Goal: Information Seeking & Learning: Learn about a topic

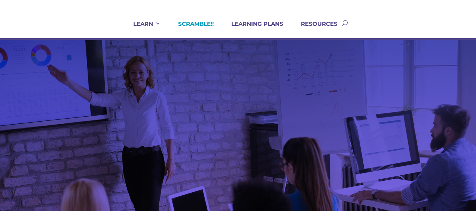
scroll to position [49, 0]
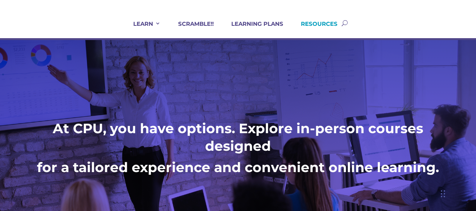
click at [319, 22] on link "RESOURCES" at bounding box center [314, 29] width 46 height 18
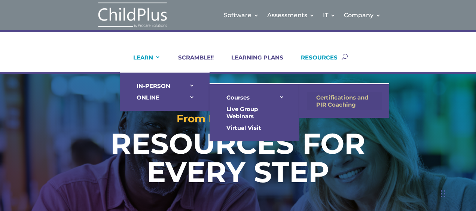
click at [332, 98] on link "Certifications and PIR Coaching" at bounding box center [344, 101] width 75 height 19
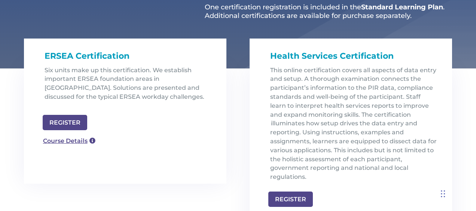
scroll to position [235, 0]
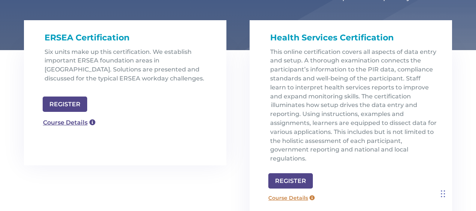
click at [294, 192] on link "Course Details" at bounding box center [291, 198] width 54 height 12
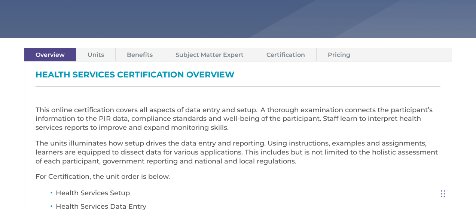
scroll to position [244, 0]
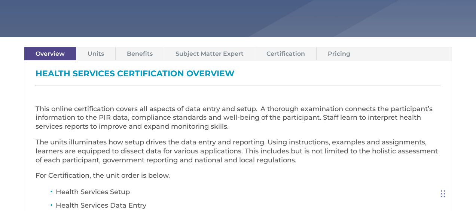
click at [282, 53] on link "Certification" at bounding box center [285, 53] width 61 height 13
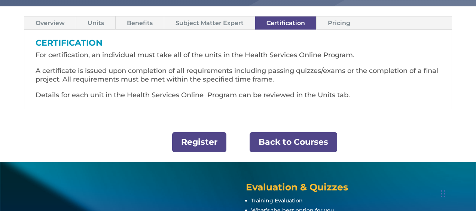
scroll to position [275, 0]
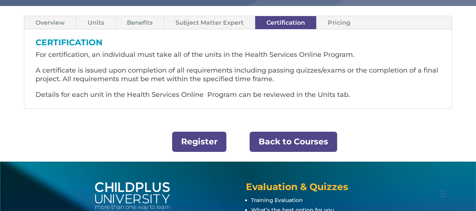
click at [221, 20] on link "Subject Matter Expert" at bounding box center [209, 22] width 91 height 13
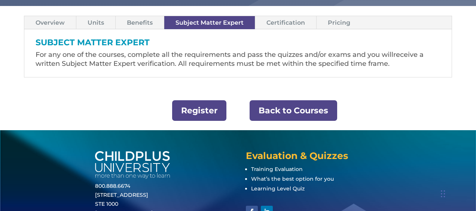
click at [137, 19] on link "Benefits" at bounding box center [140, 22] width 48 height 13
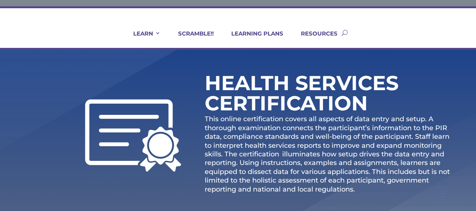
scroll to position [0, 0]
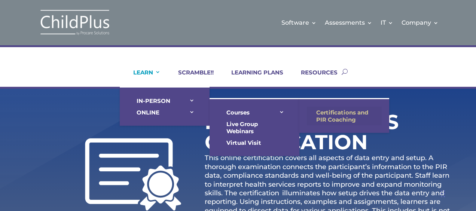
click at [328, 108] on link "Certifications and PIR Coaching" at bounding box center [344, 116] width 75 height 19
